Goal: Transaction & Acquisition: Purchase product/service

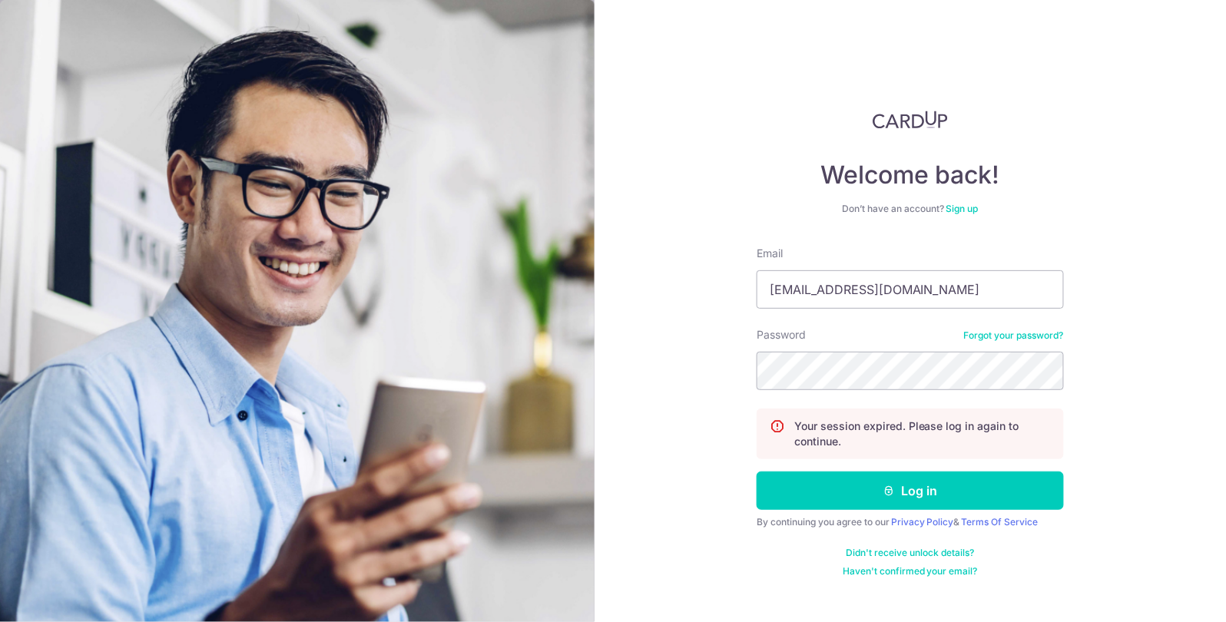
click at [756, 472] on button "Log in" at bounding box center [909, 491] width 307 height 38
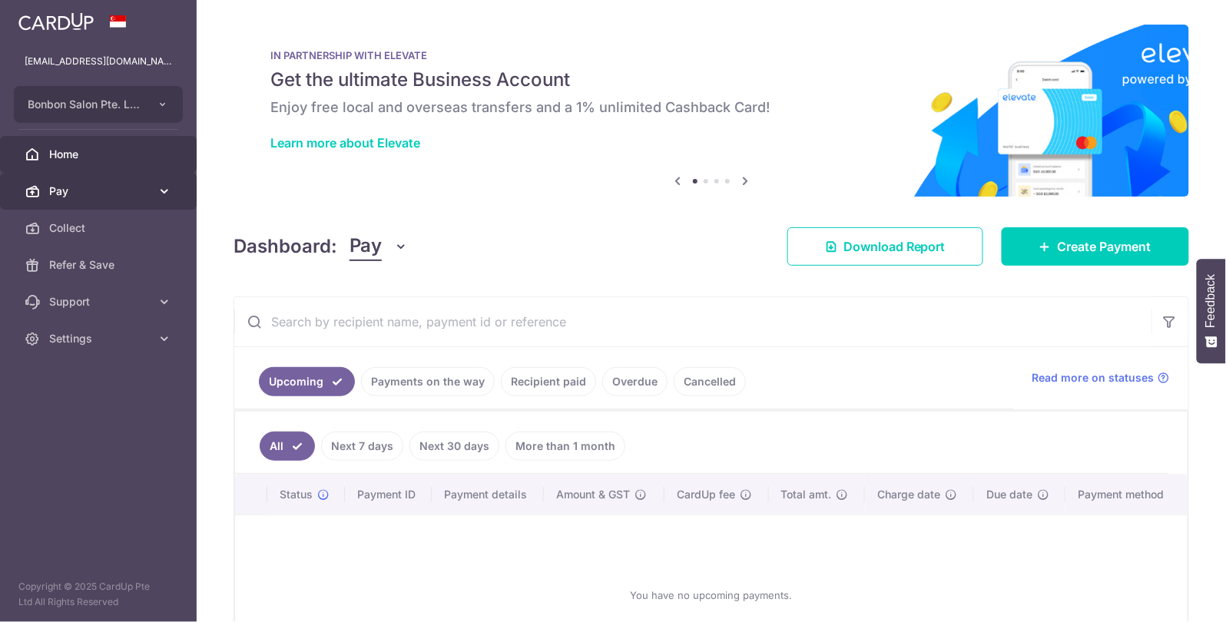
click at [149, 195] on span "Pay" at bounding box center [99, 191] width 101 height 15
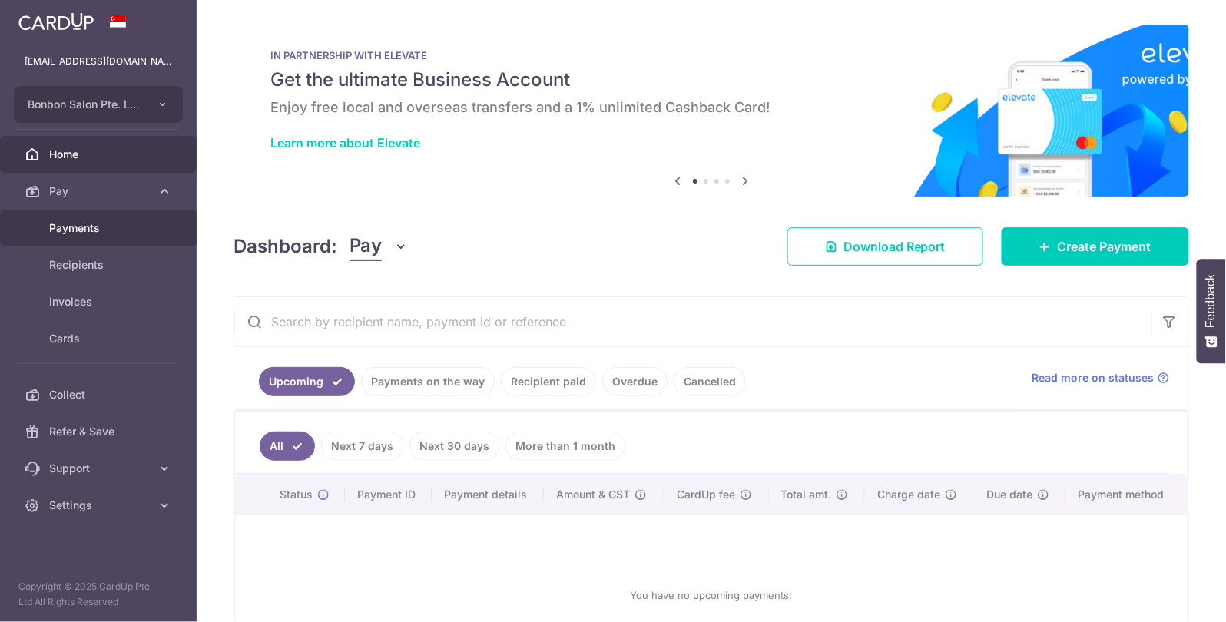
click at [109, 224] on span "Payments" at bounding box center [99, 227] width 101 height 15
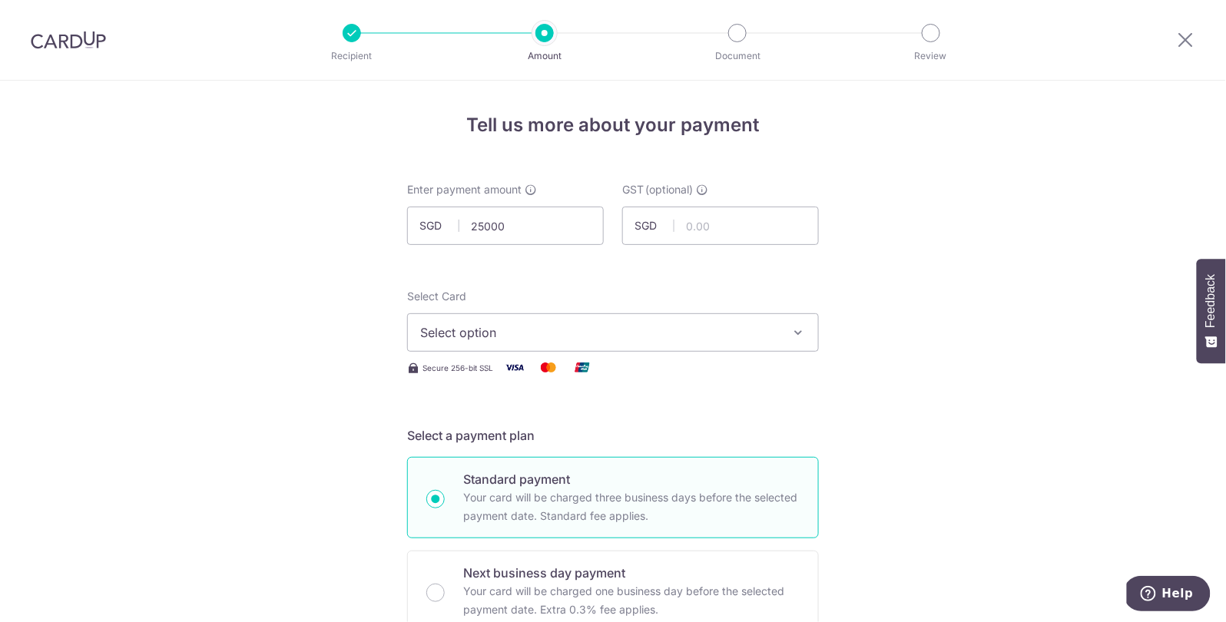
type input "25,000.00"
click at [515, 342] on button "Select option" at bounding box center [613, 332] width 412 height 38
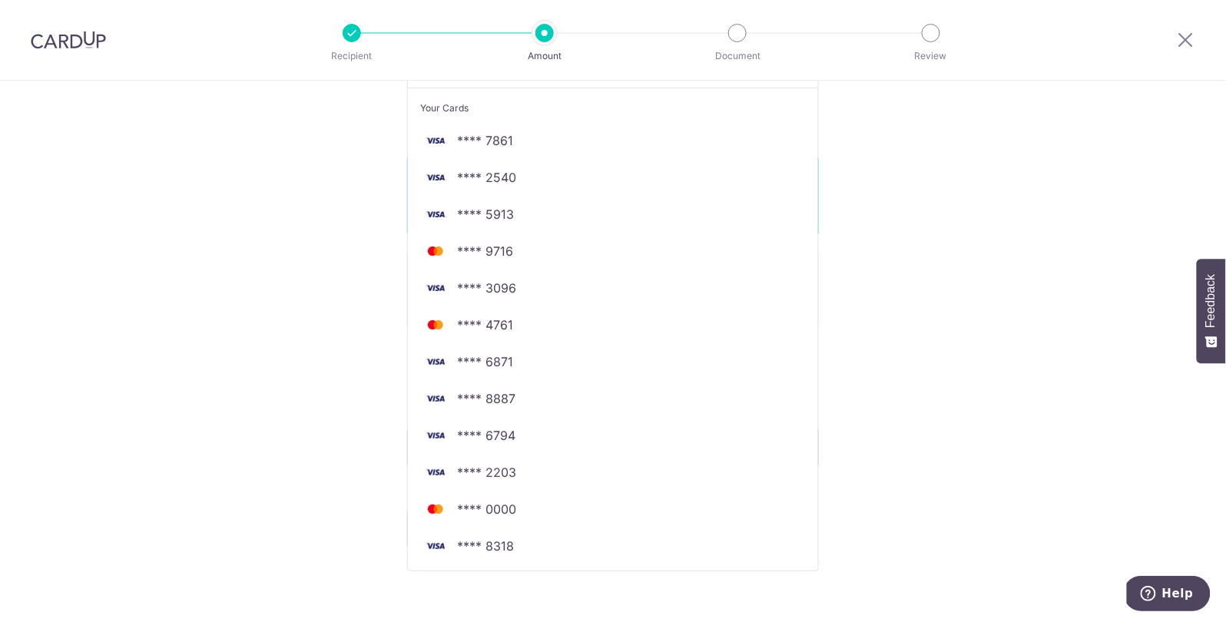
scroll to position [307, 0]
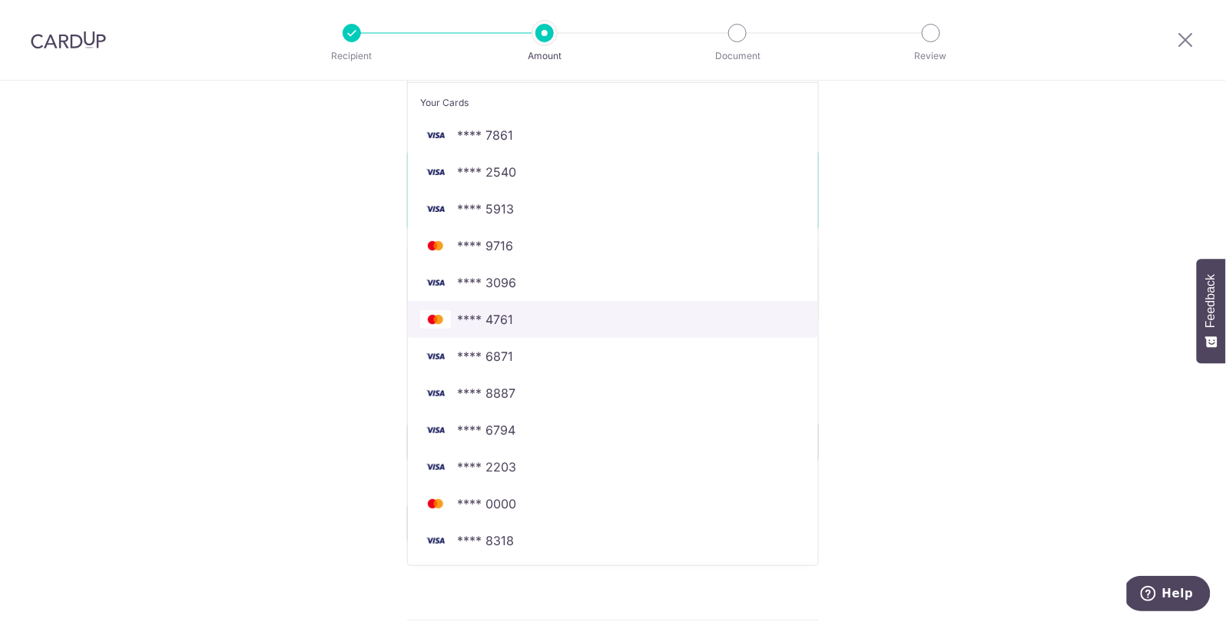
click at [571, 319] on span "**** 4761" at bounding box center [613, 319] width 386 height 18
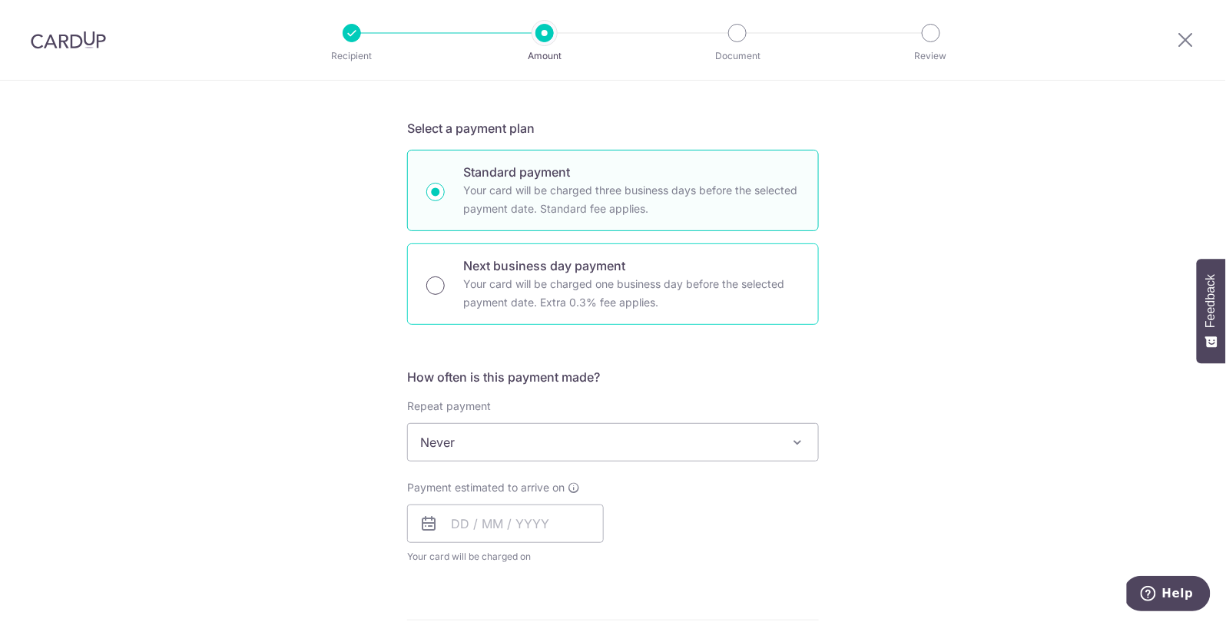
click at [432, 288] on input "Next business day payment Your card will be charged one business day before the…" at bounding box center [435, 285] width 18 height 18
radio input "true"
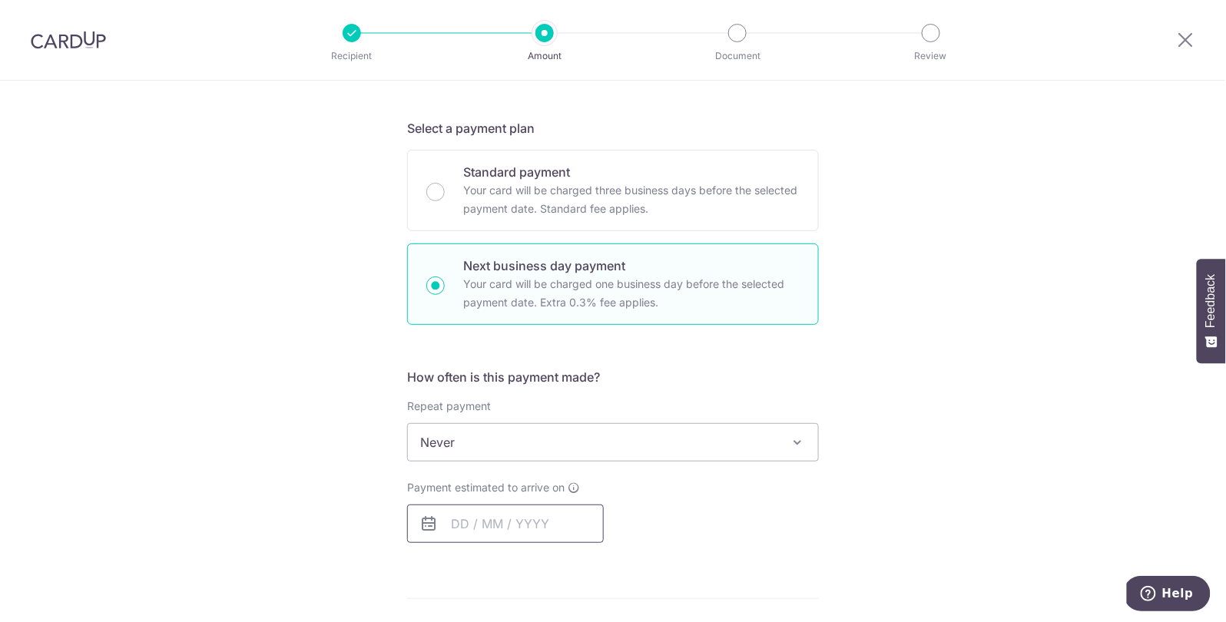
click at [438, 521] on input "text" at bounding box center [505, 524] width 197 height 38
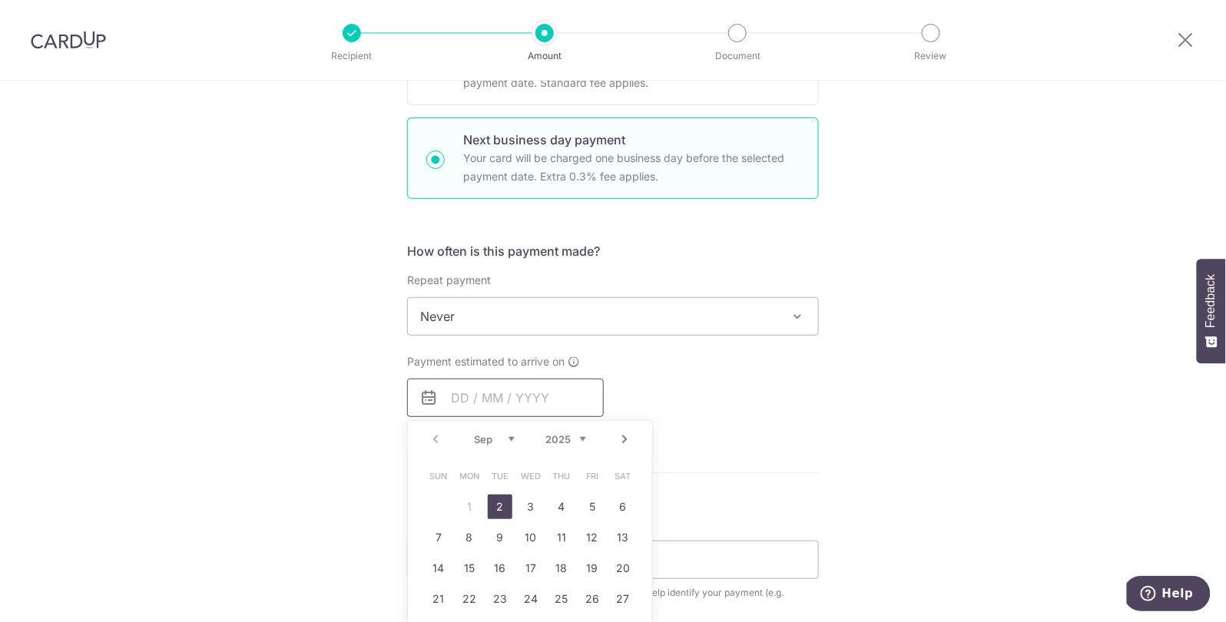
scroll to position [434, 0]
click at [495, 504] on link "2" at bounding box center [500, 506] width 25 height 25
type input "02/09/2025"
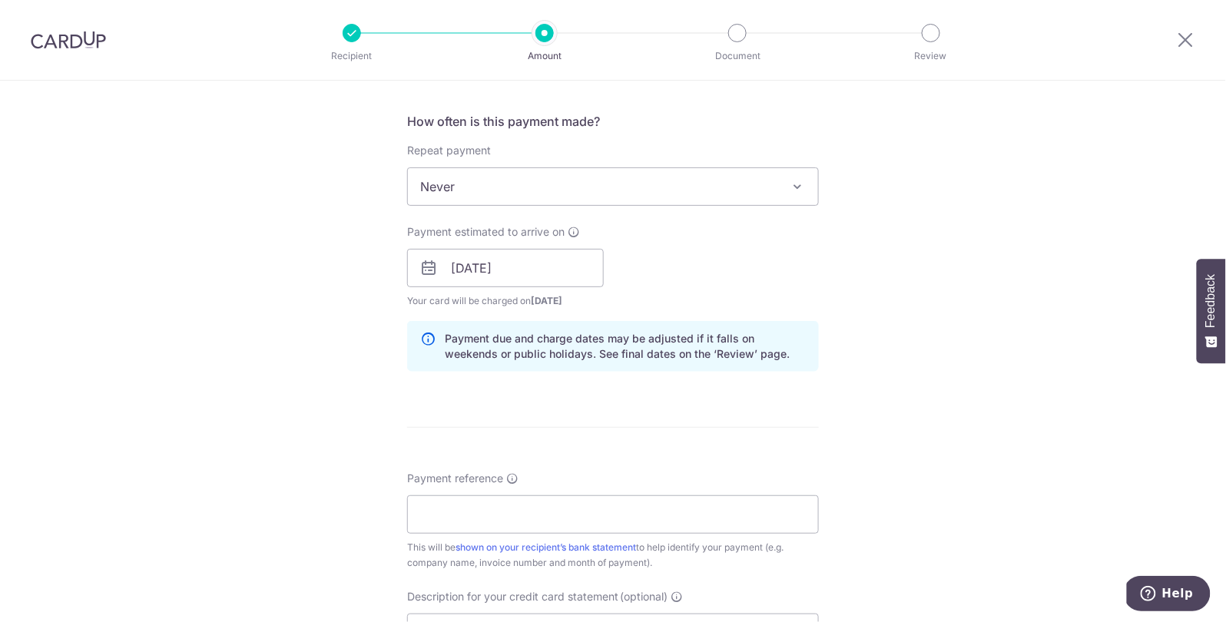
scroll to position [567, 0]
click at [497, 503] on input "Payment reference" at bounding box center [613, 510] width 412 height 38
type input "supplier invoice"
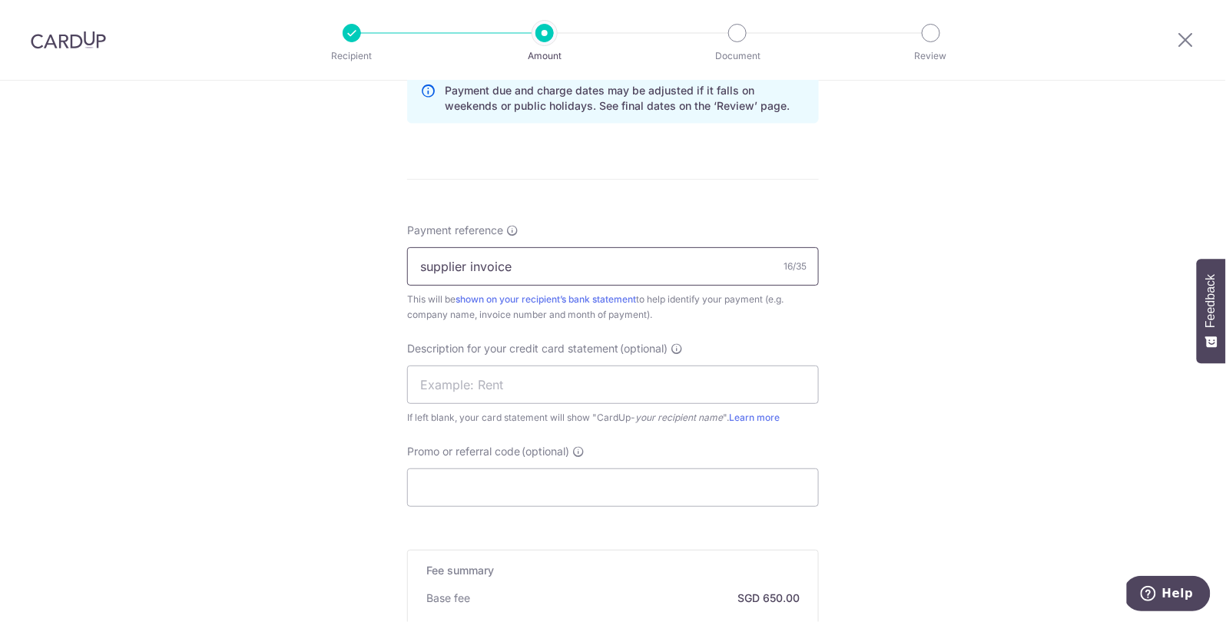
scroll to position [828, 0]
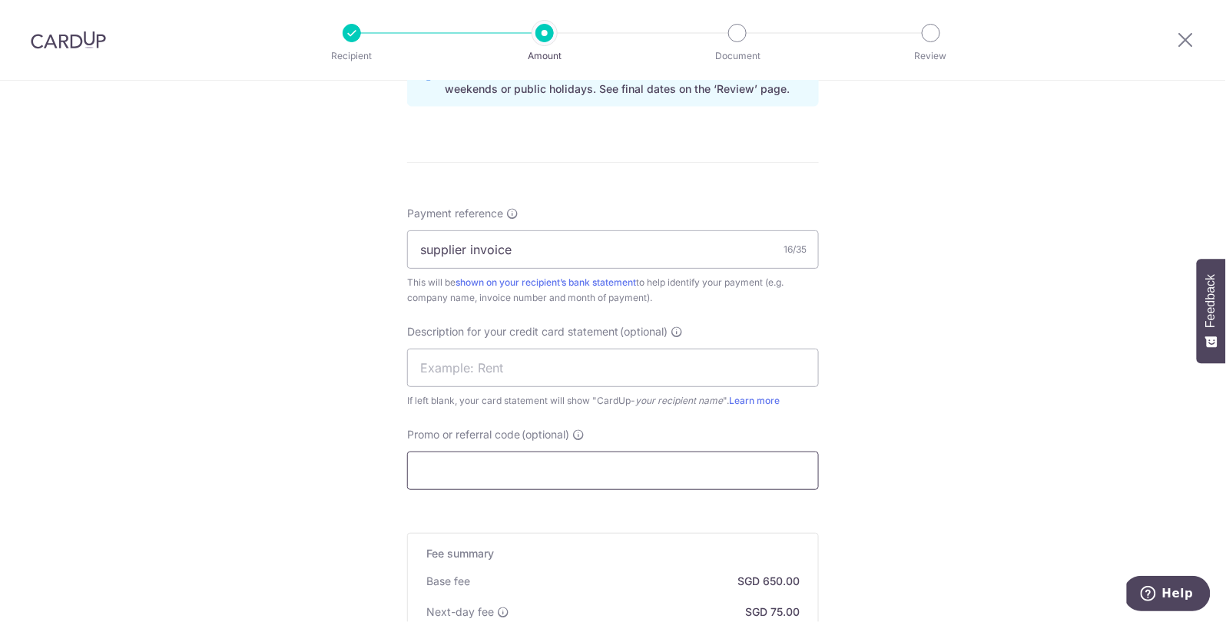
click at [494, 466] on input "Promo or referral code (optional)" at bounding box center [613, 471] width 412 height 38
type input "JEN245"
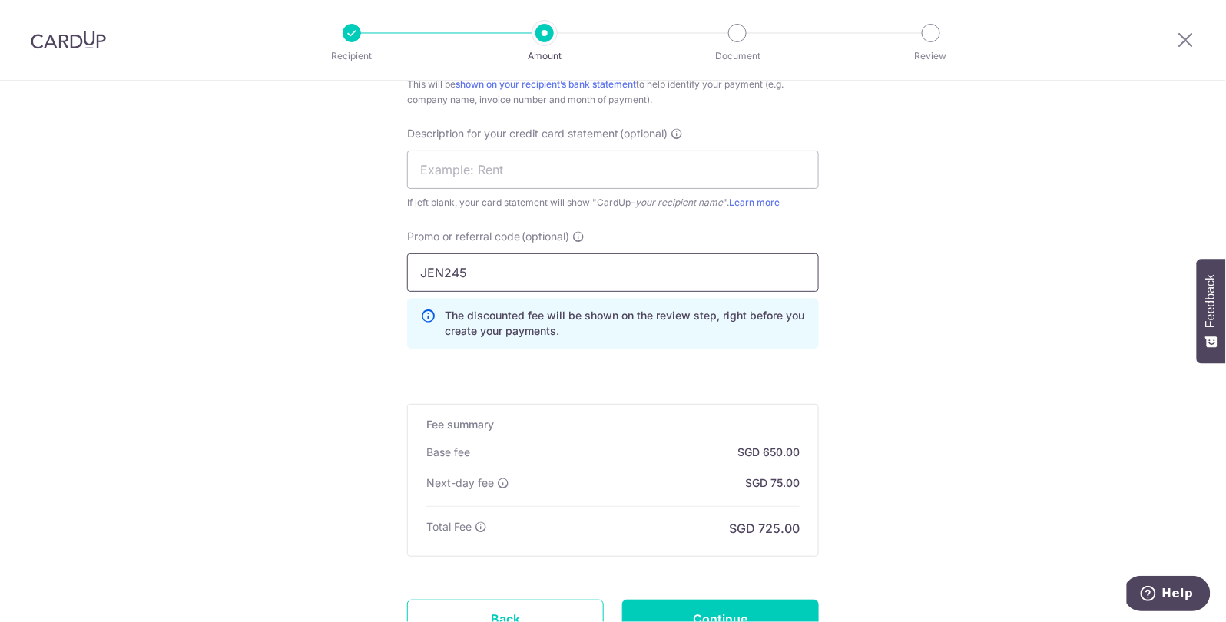
scroll to position [1067, 0]
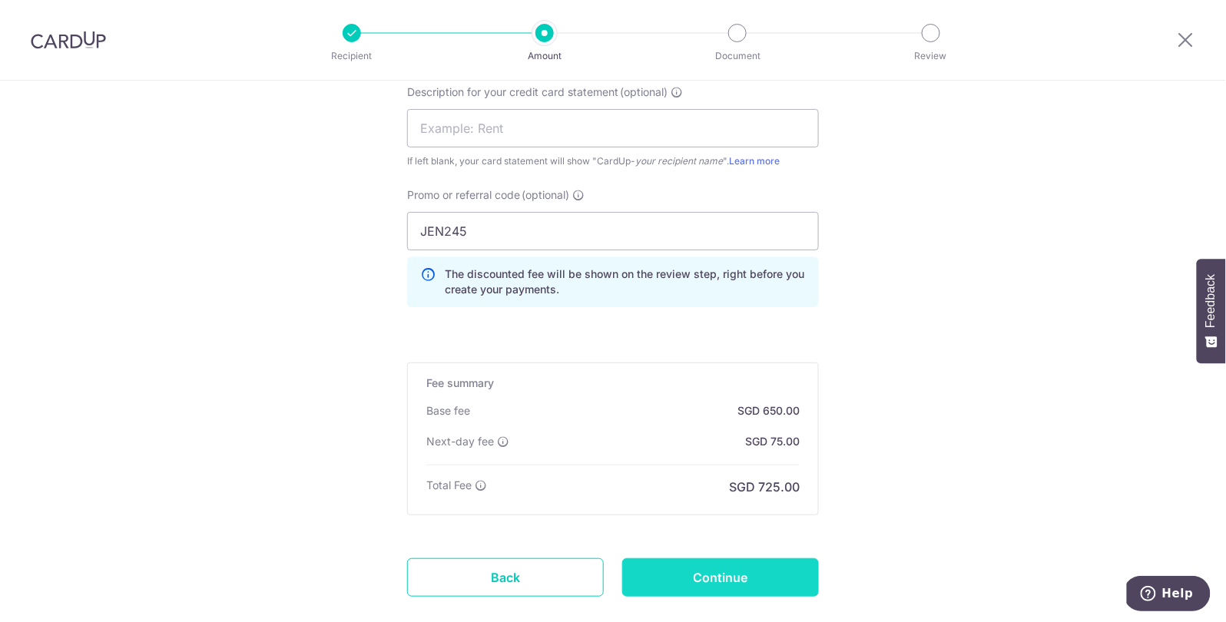
click at [711, 581] on input "Continue" at bounding box center [720, 577] width 197 height 38
type input "Create Schedule"
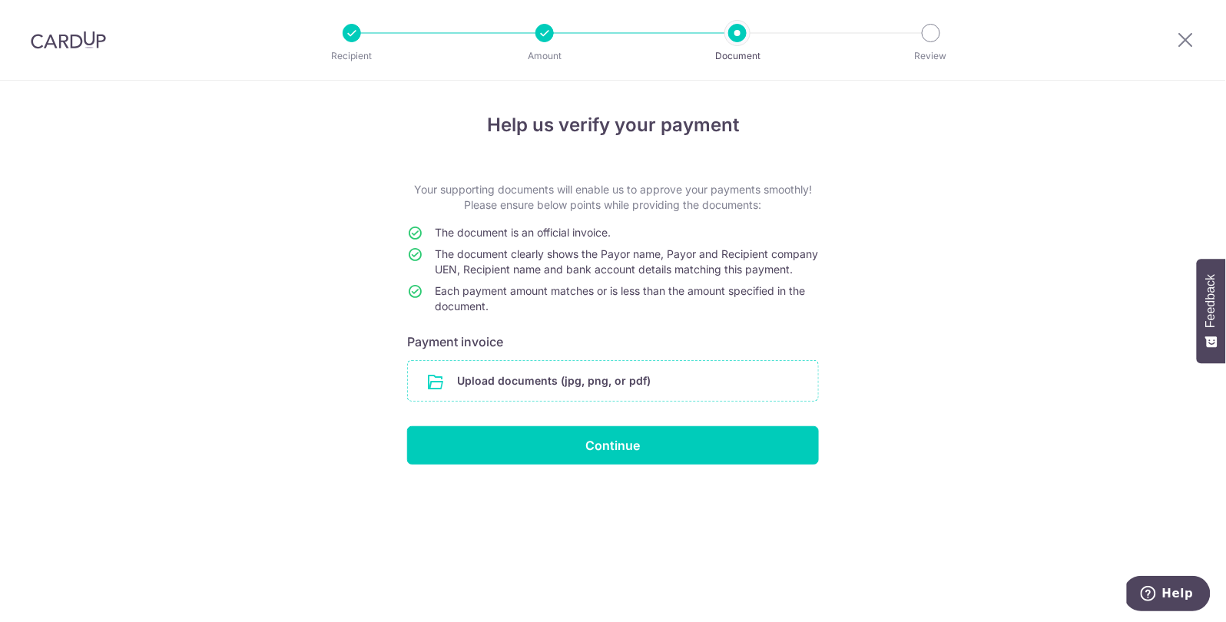
click at [610, 395] on input "file" at bounding box center [613, 381] width 410 height 40
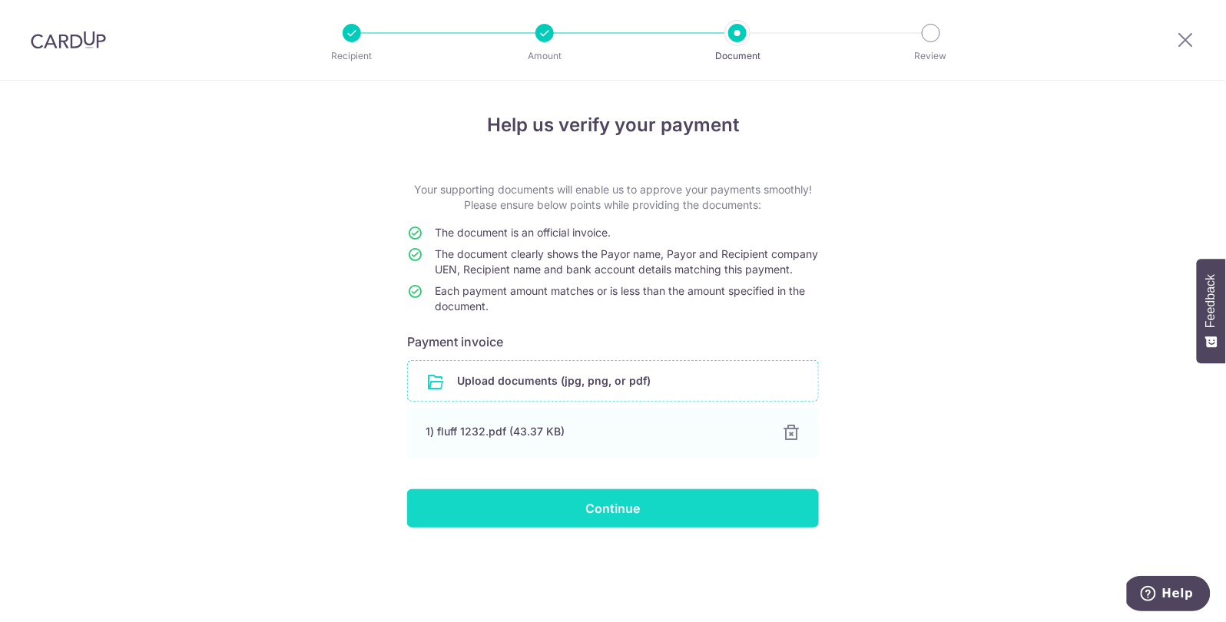
click at [502, 520] on input "Continue" at bounding box center [613, 508] width 412 height 38
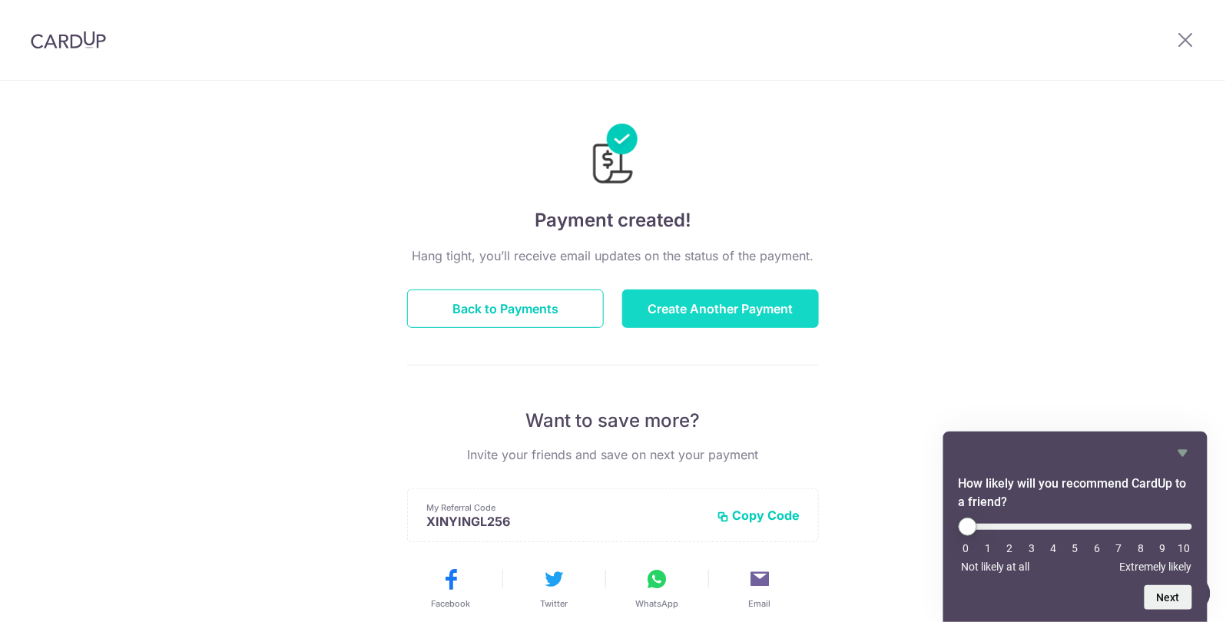
click at [726, 313] on button "Create Another Payment" at bounding box center [720, 309] width 197 height 38
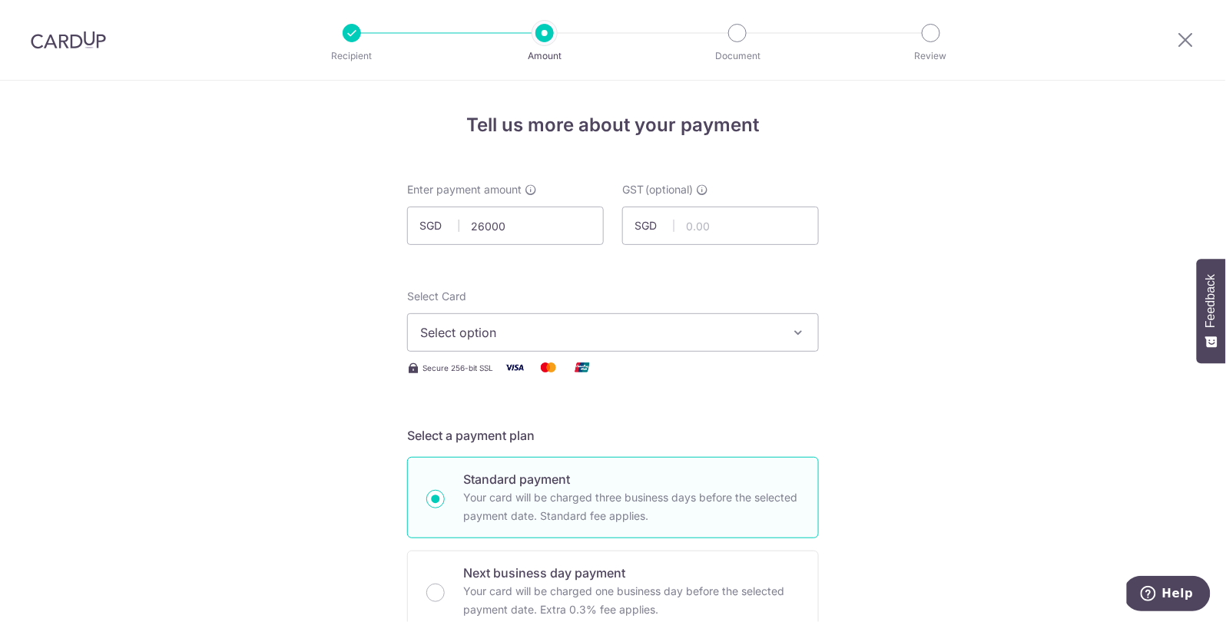
type input "26,000.00"
click at [491, 332] on span "Select option" at bounding box center [599, 332] width 358 height 18
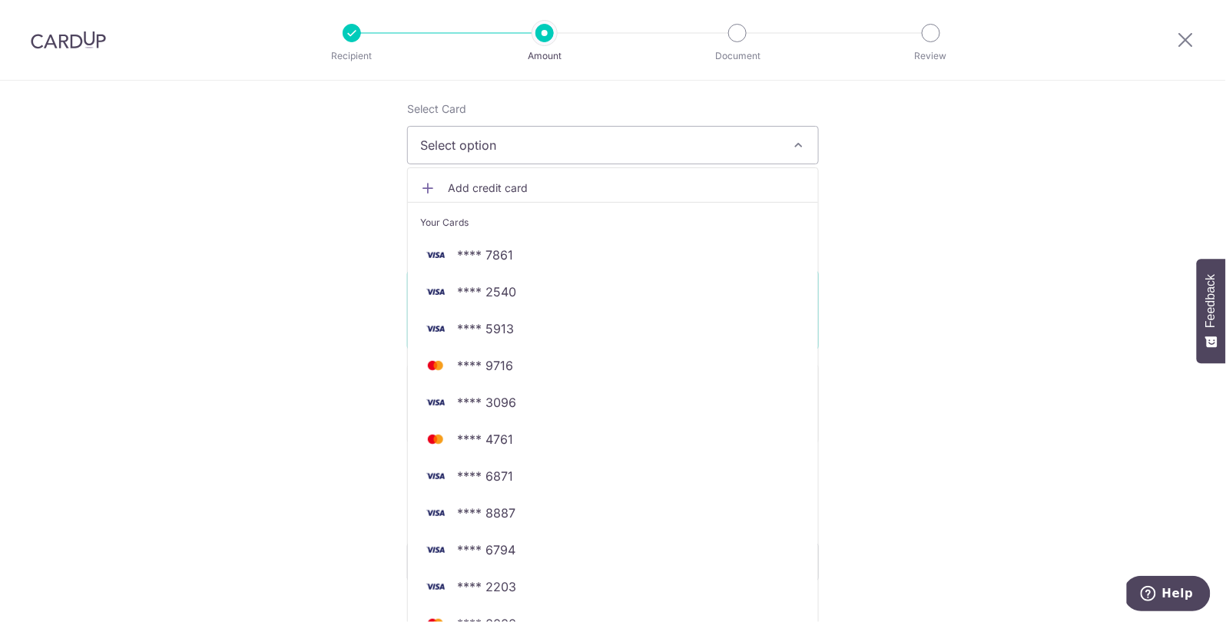
scroll to position [190, 0]
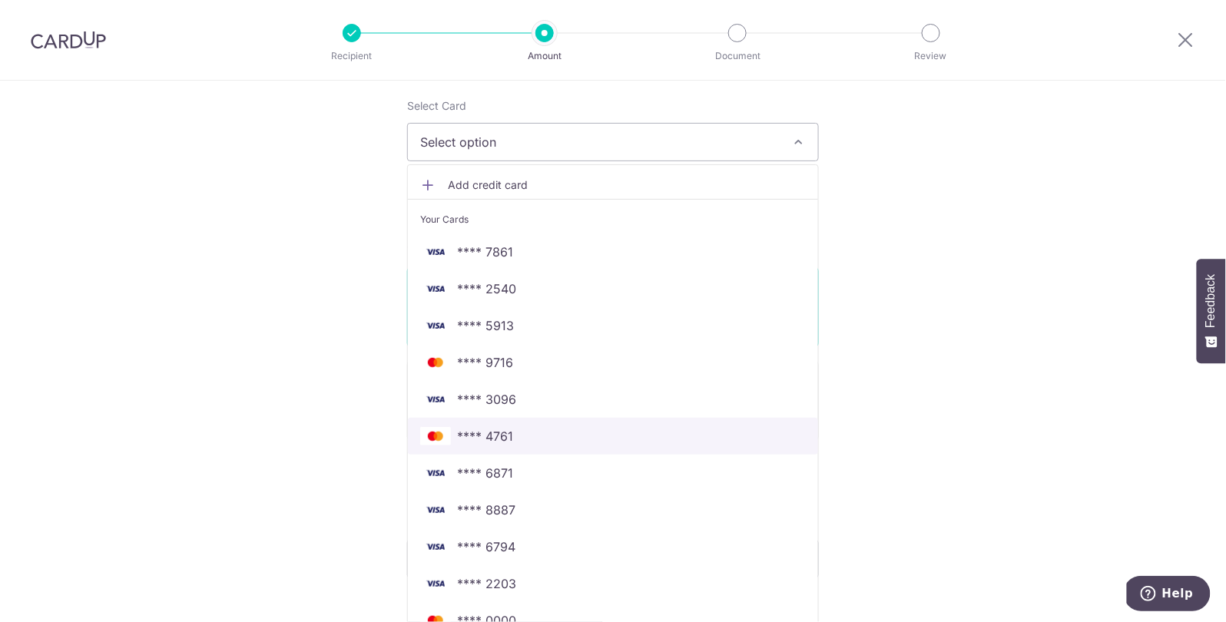
click at [526, 437] on span "**** 4761" at bounding box center [613, 436] width 386 height 18
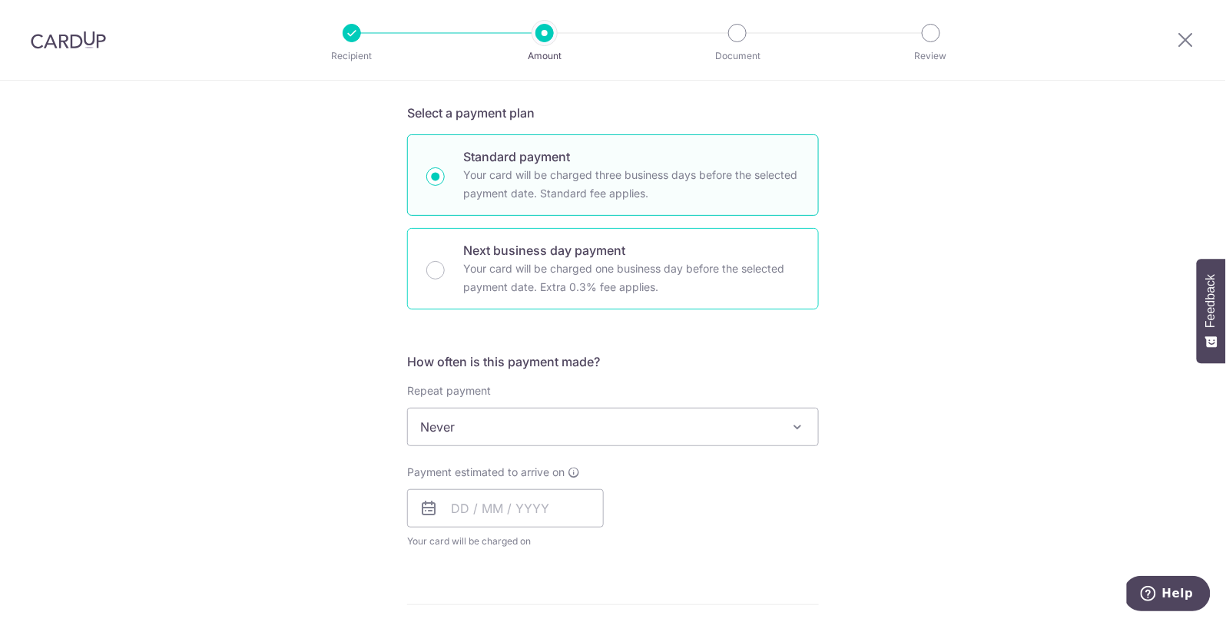
scroll to position [332, 0]
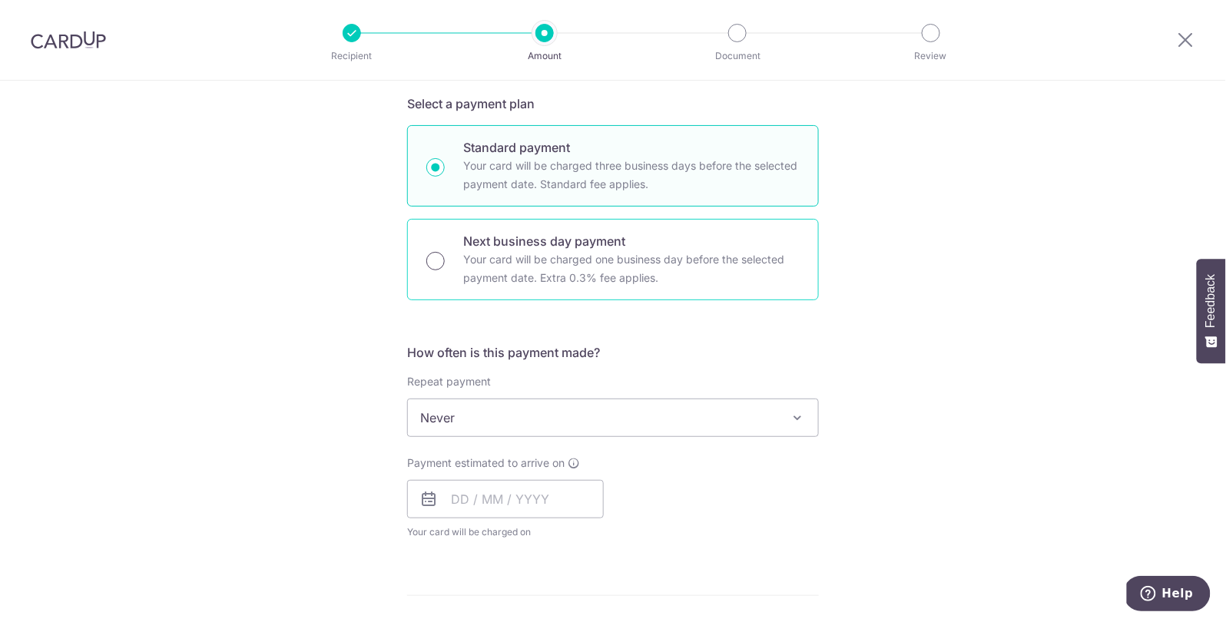
click at [441, 260] on input "Next business day payment Your card will be charged one business day before the…" at bounding box center [435, 261] width 18 height 18
radio input "true"
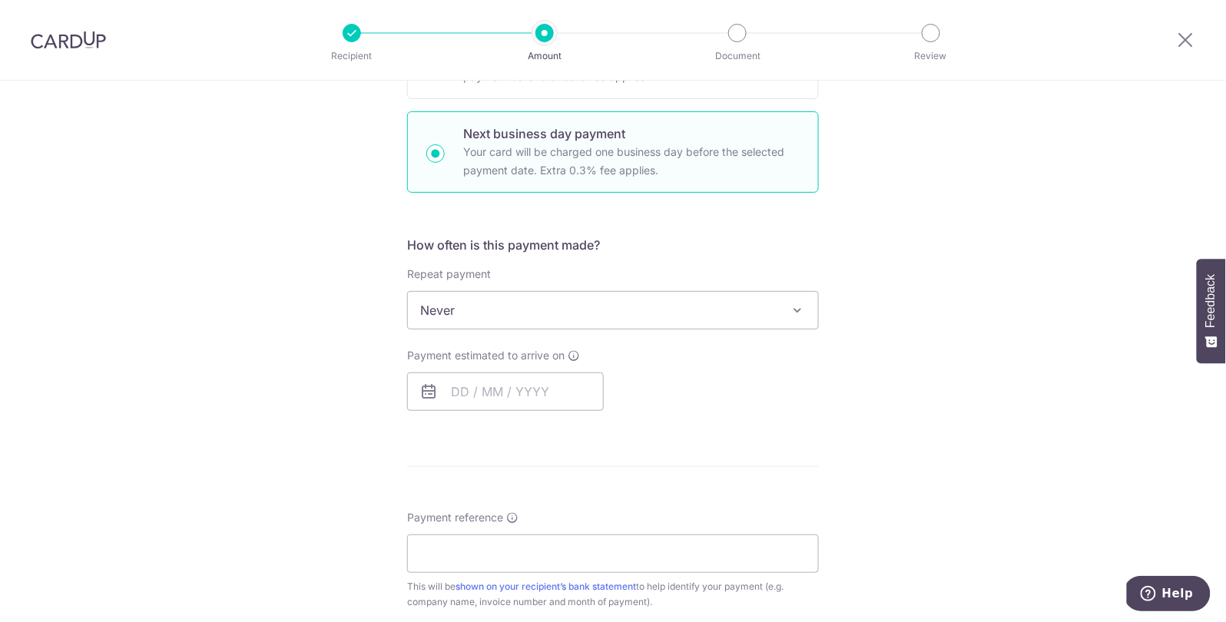
scroll to position [507, 0]
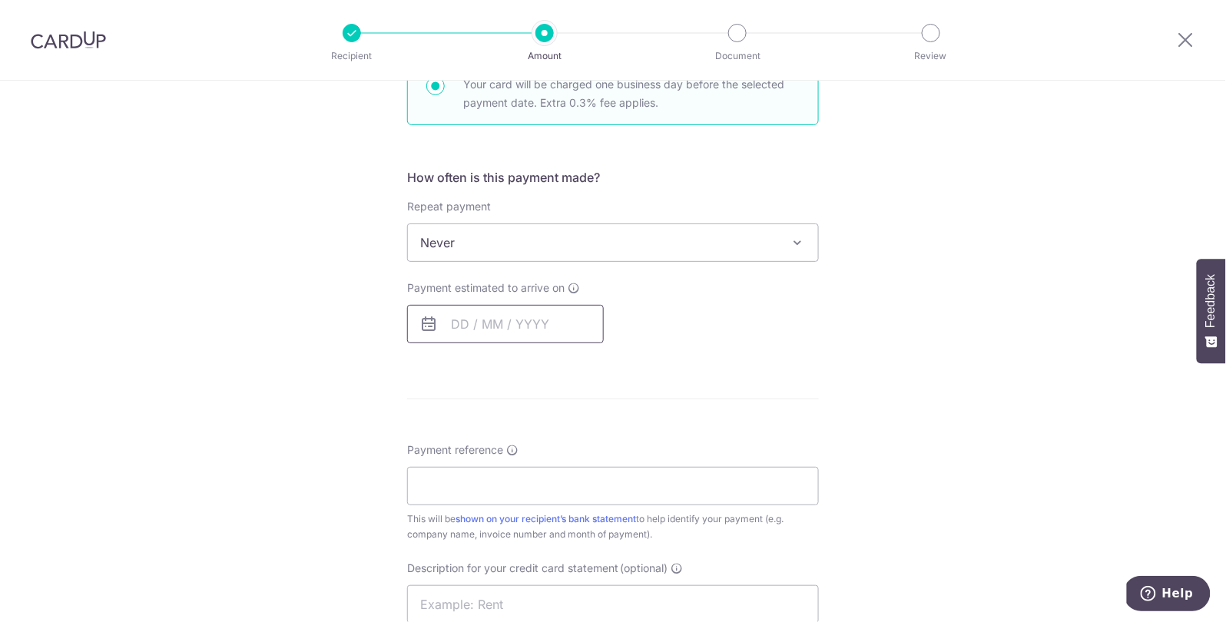
click at [459, 329] on input "text" at bounding box center [505, 324] width 197 height 38
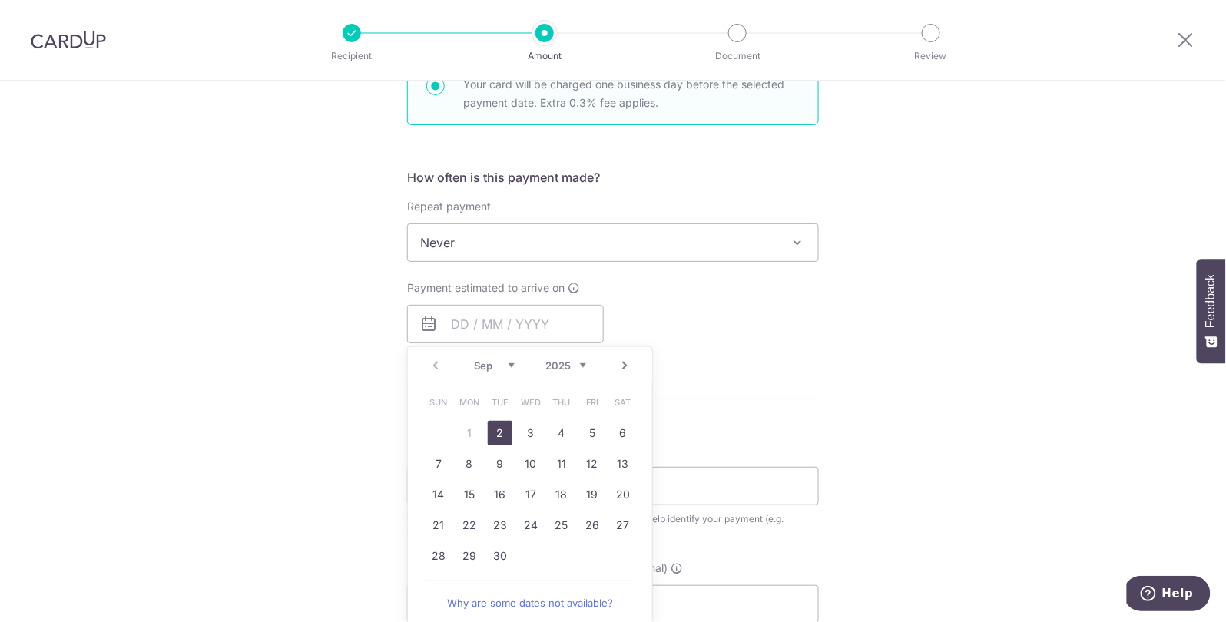
click at [502, 428] on link "2" at bounding box center [500, 433] width 25 height 25
type input "02/09/2025"
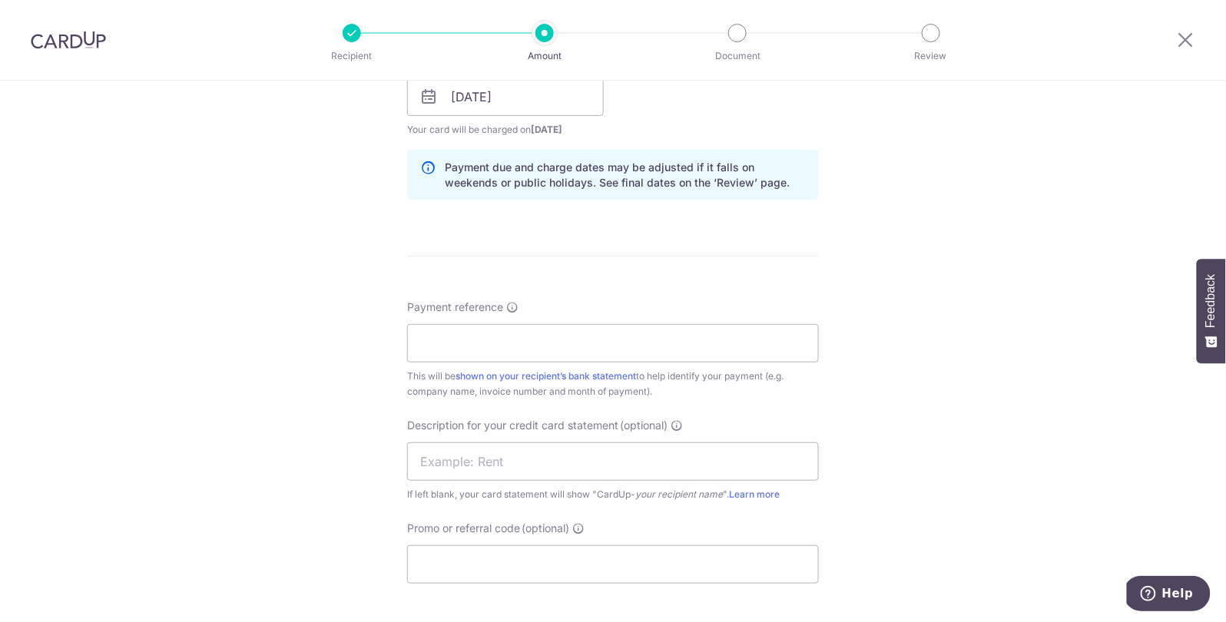
scroll to position [739, 0]
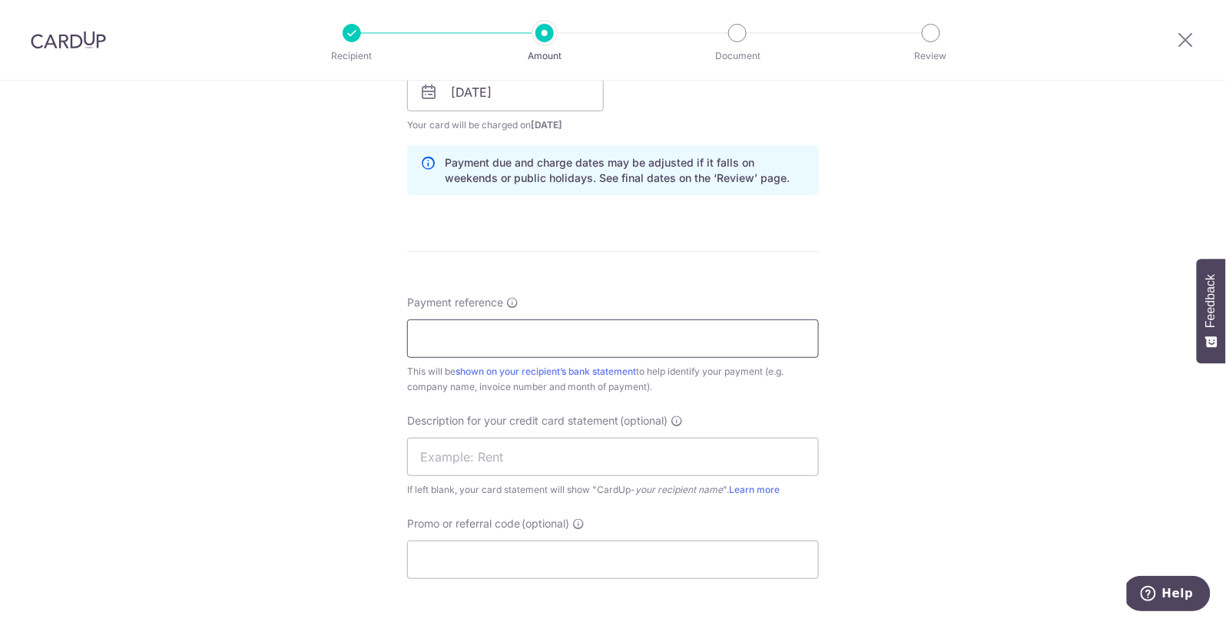
click at [539, 335] on input "Payment reference" at bounding box center [613, 338] width 412 height 38
type input "supplier invoice"
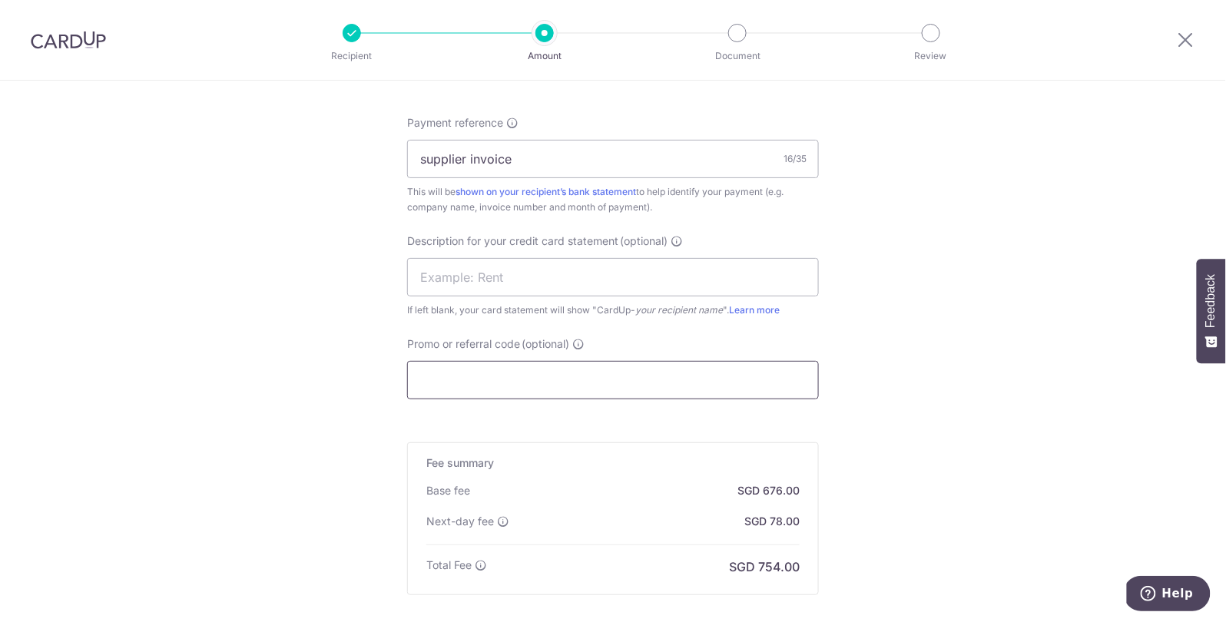
click at [570, 383] on input "Promo or referral code (optional)" at bounding box center [613, 380] width 412 height 38
type input "JEN245"
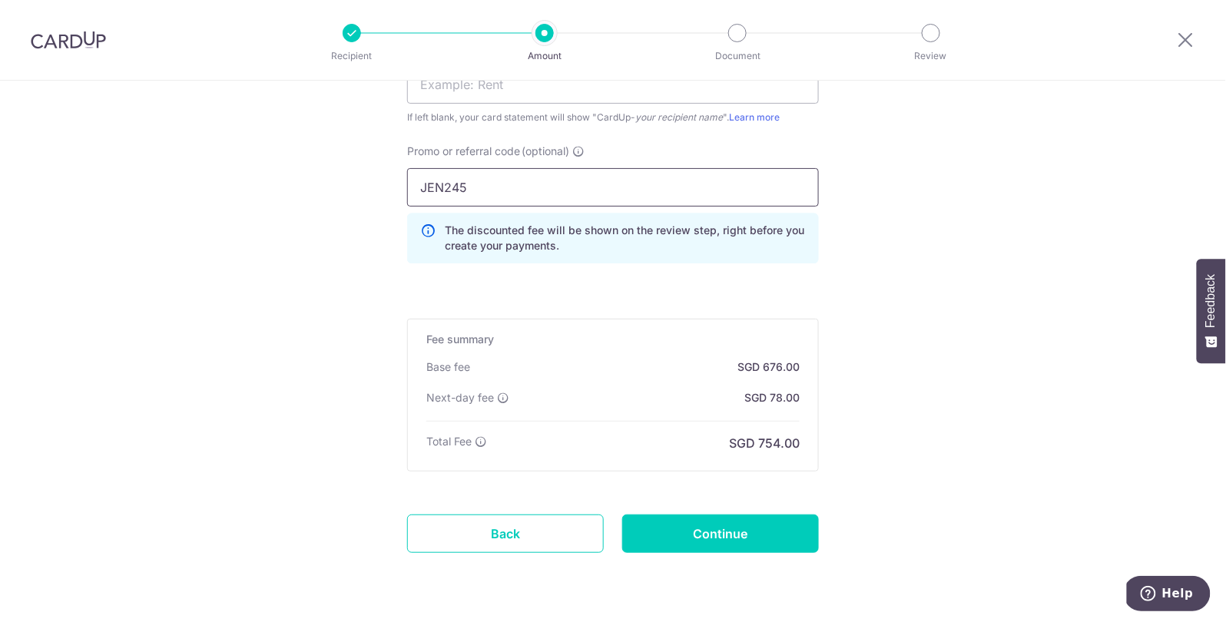
scroll to position [1157, 0]
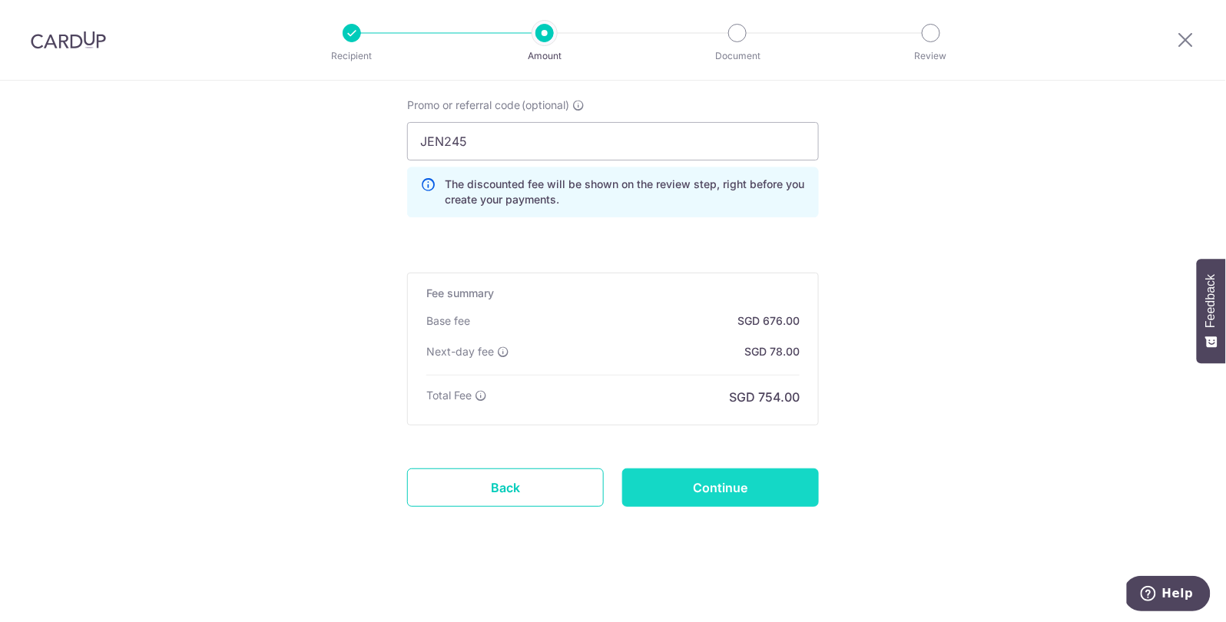
click at [707, 495] on input "Continue" at bounding box center [720, 487] width 197 height 38
type input "Create Schedule"
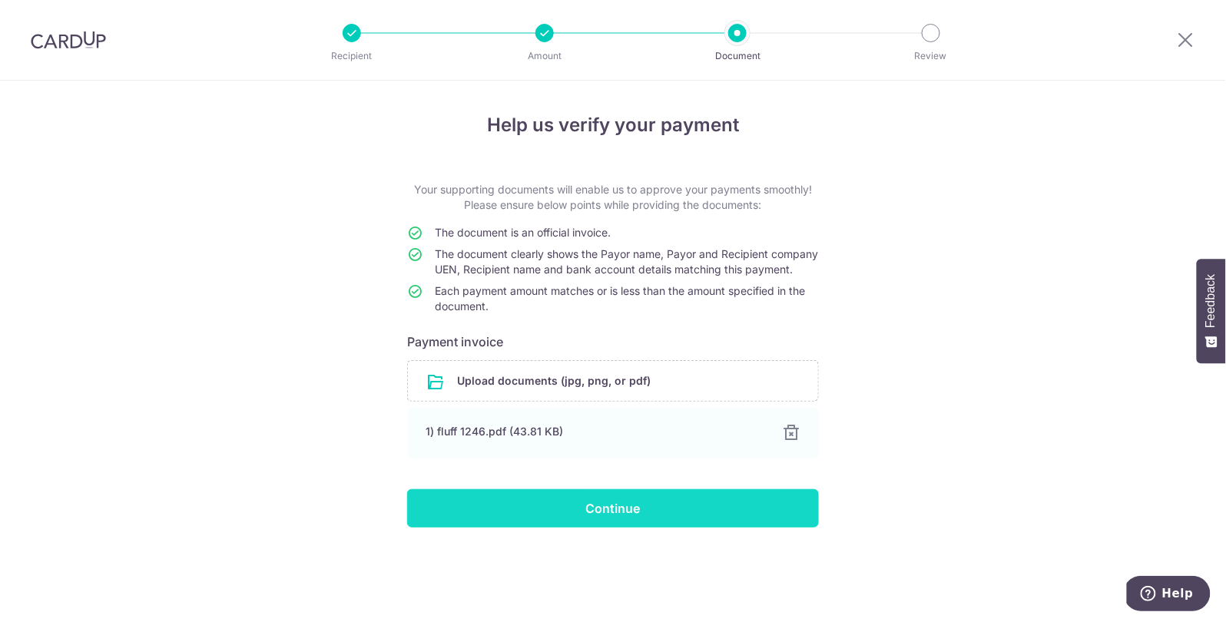
click at [491, 520] on input "Continue" at bounding box center [613, 508] width 412 height 38
